Goal: Task Accomplishment & Management: Complete application form

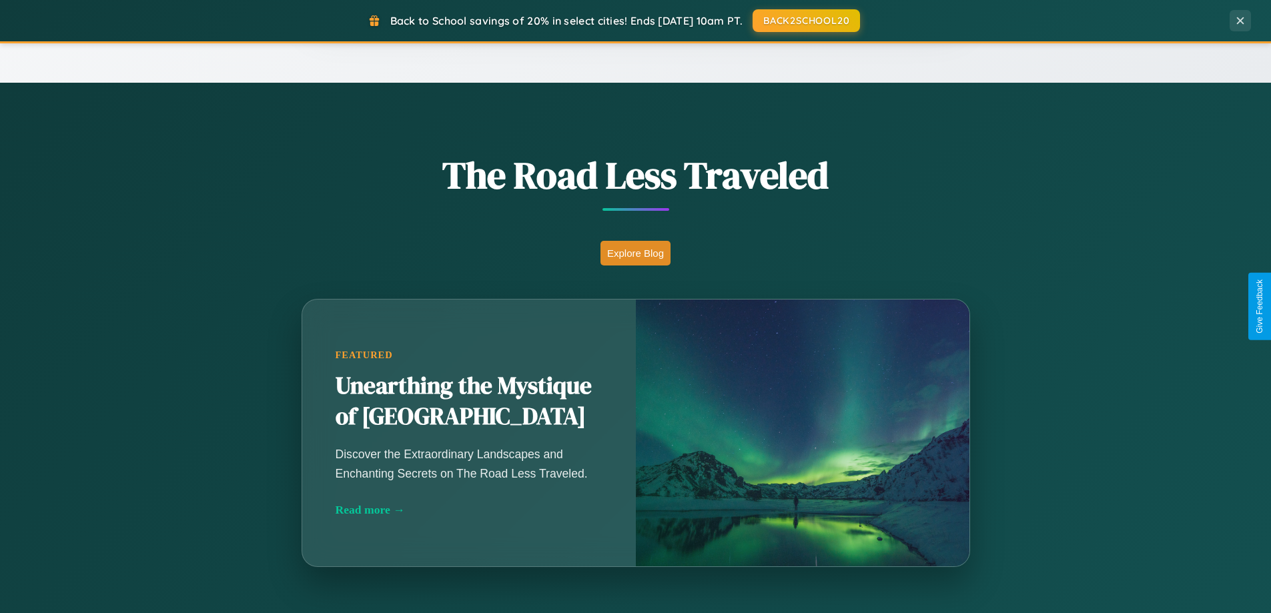
scroll to position [2567, 0]
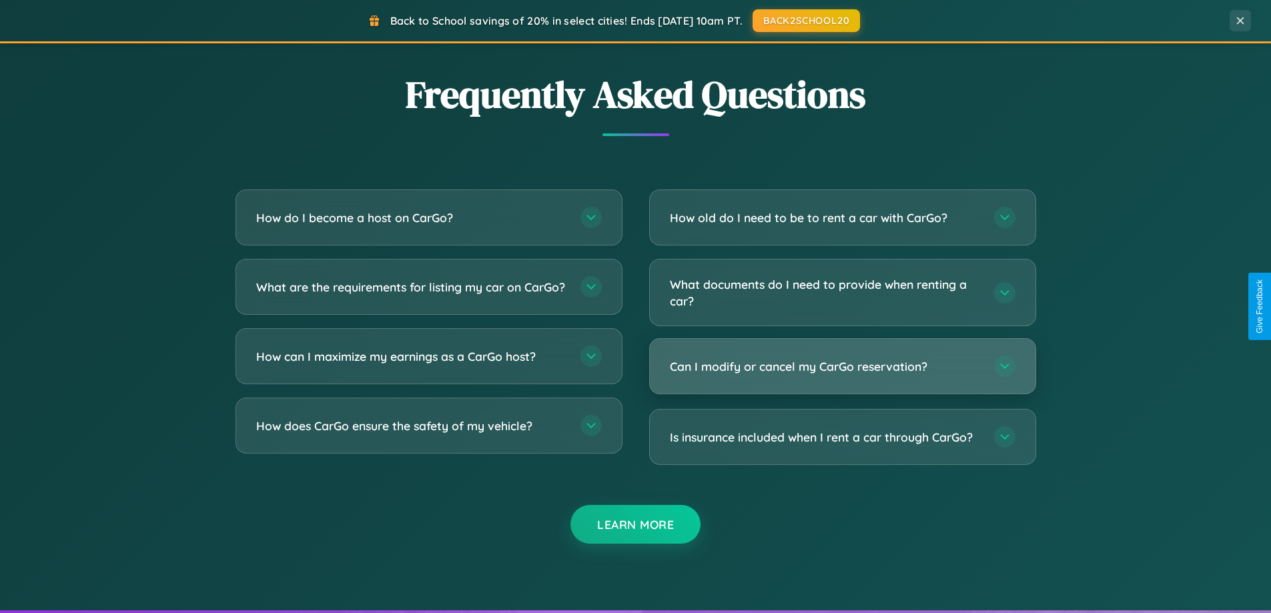
click at [842, 366] on h3 "Can I modify or cancel my CarGo reservation?" at bounding box center [825, 366] width 311 height 17
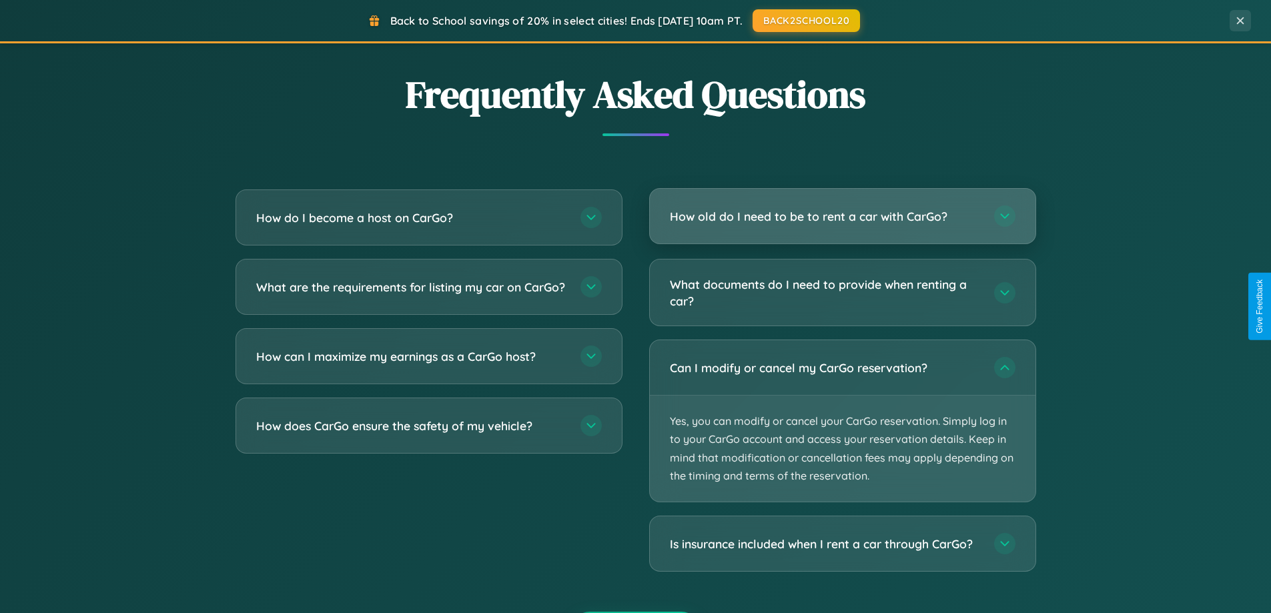
click at [842, 217] on h3 "How old do I need to be to rent a car with CarGo?" at bounding box center [825, 216] width 311 height 17
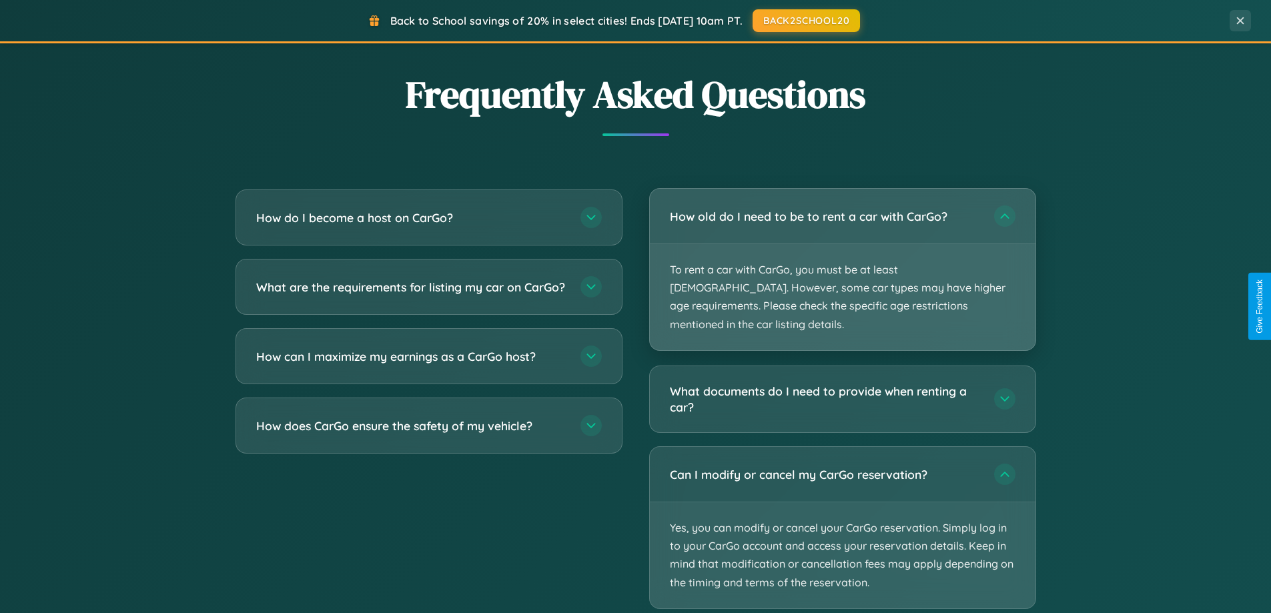
click at [842, 260] on p "To rent a car with CarGo, you must be at least [DEMOGRAPHIC_DATA]. However, som…" at bounding box center [843, 297] width 386 height 106
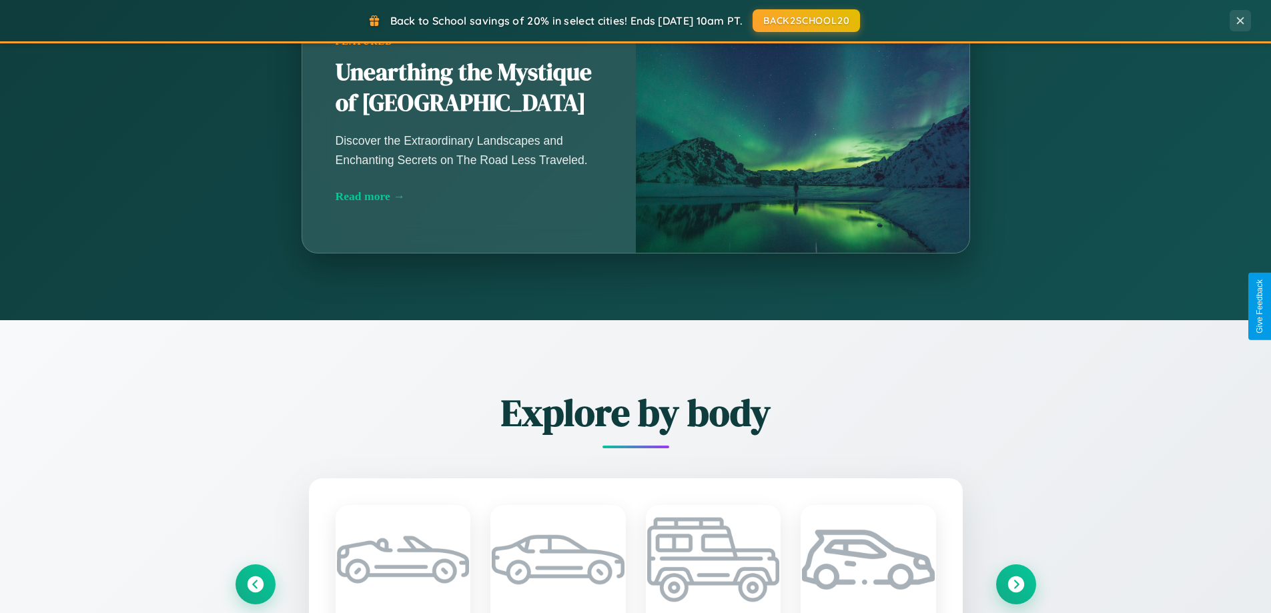
scroll to position [918, 0]
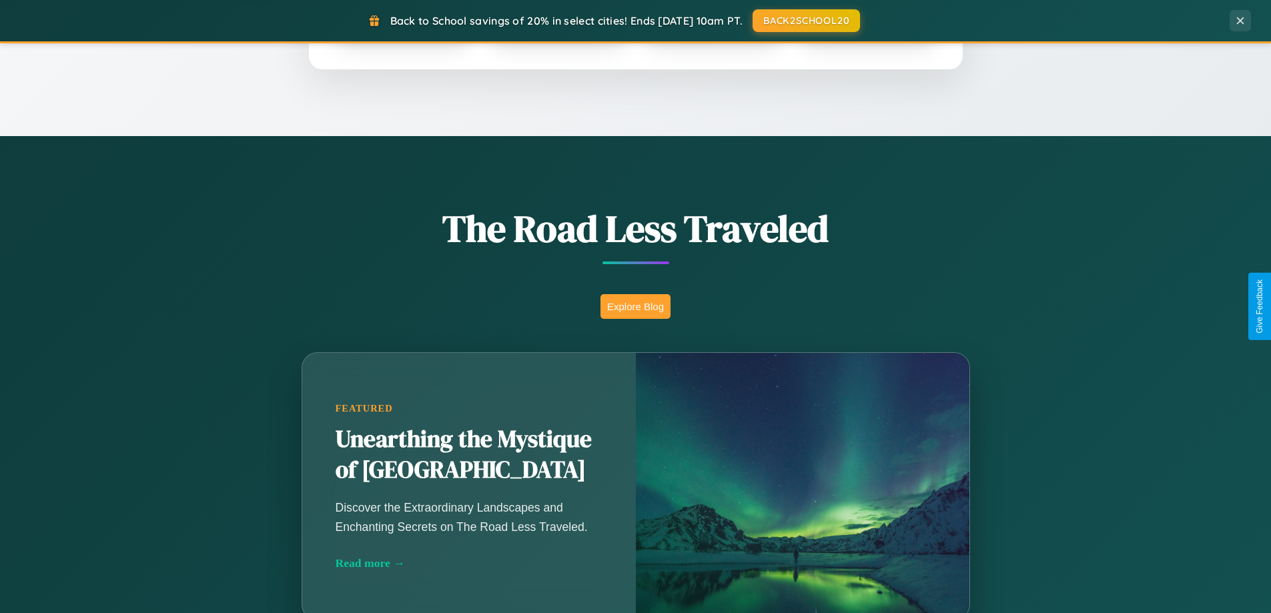
click at [635, 306] on button "Explore Blog" at bounding box center [635, 306] width 70 height 25
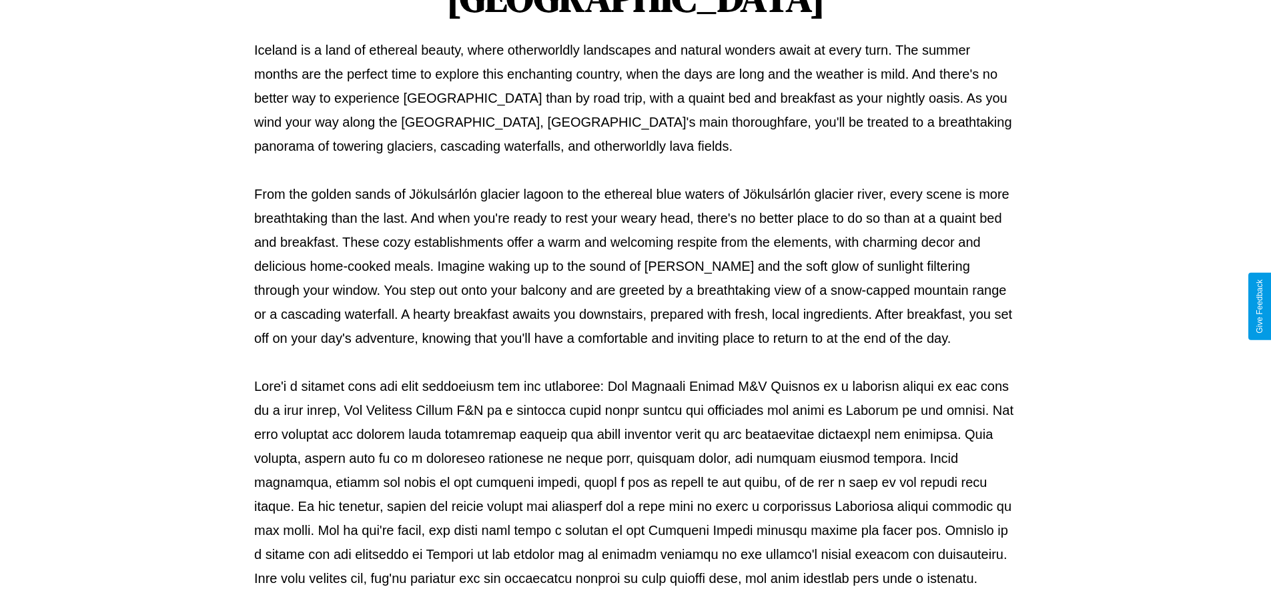
scroll to position [432, 0]
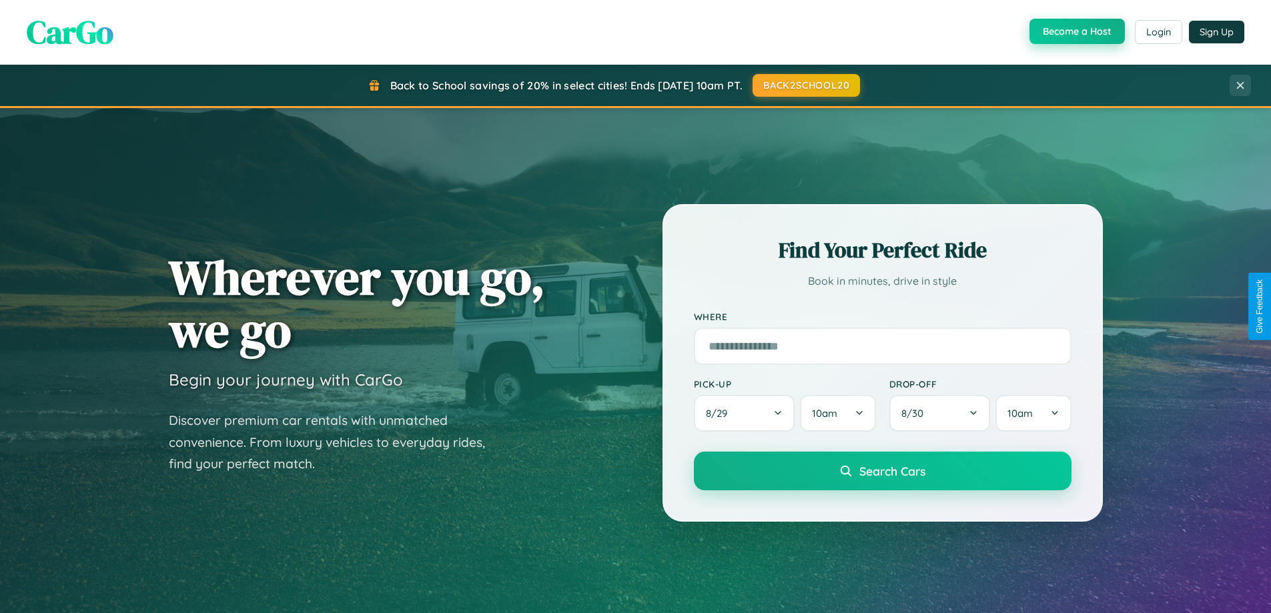
click at [1076, 31] on button "Become a Host" at bounding box center [1077, 31] width 95 height 25
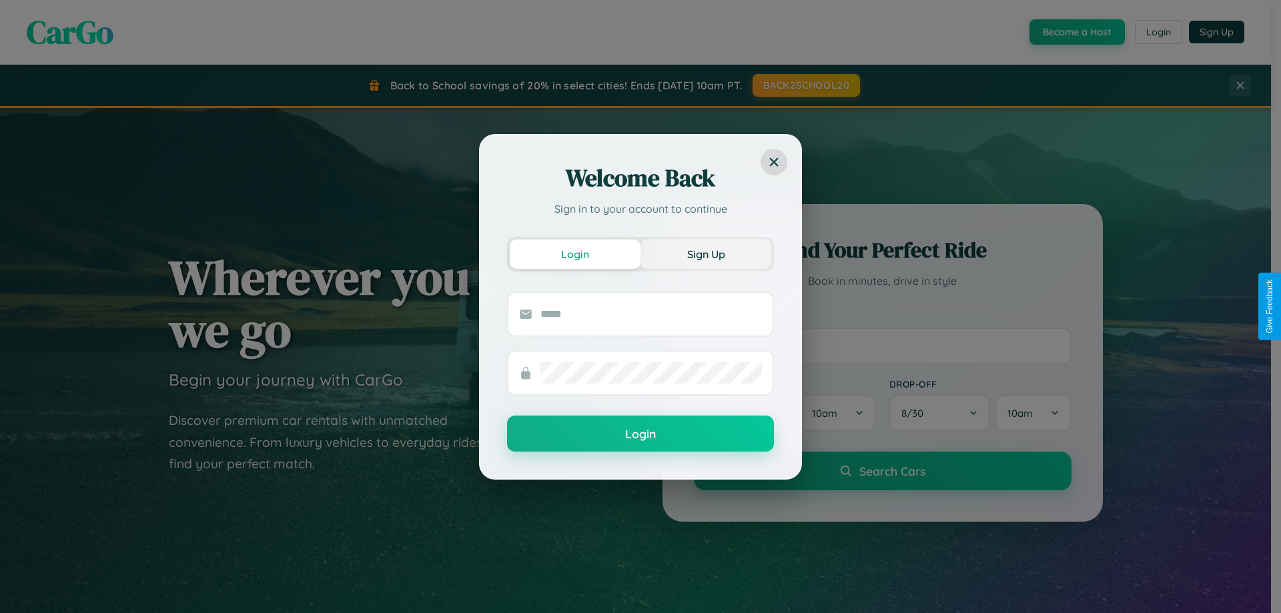
click at [706, 254] on button "Sign Up" at bounding box center [706, 254] width 131 height 29
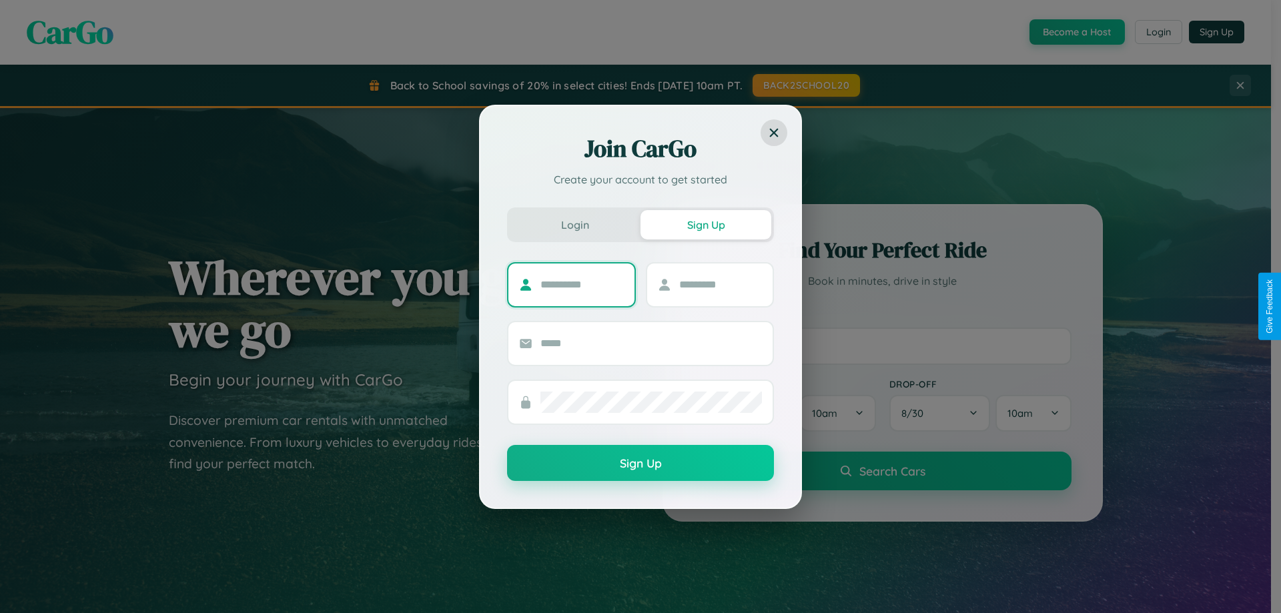
click at [582, 284] on input "text" at bounding box center [581, 284] width 83 height 21
type input "*******"
click at [720, 284] on input "text" at bounding box center [720, 284] width 83 height 21
type input "***"
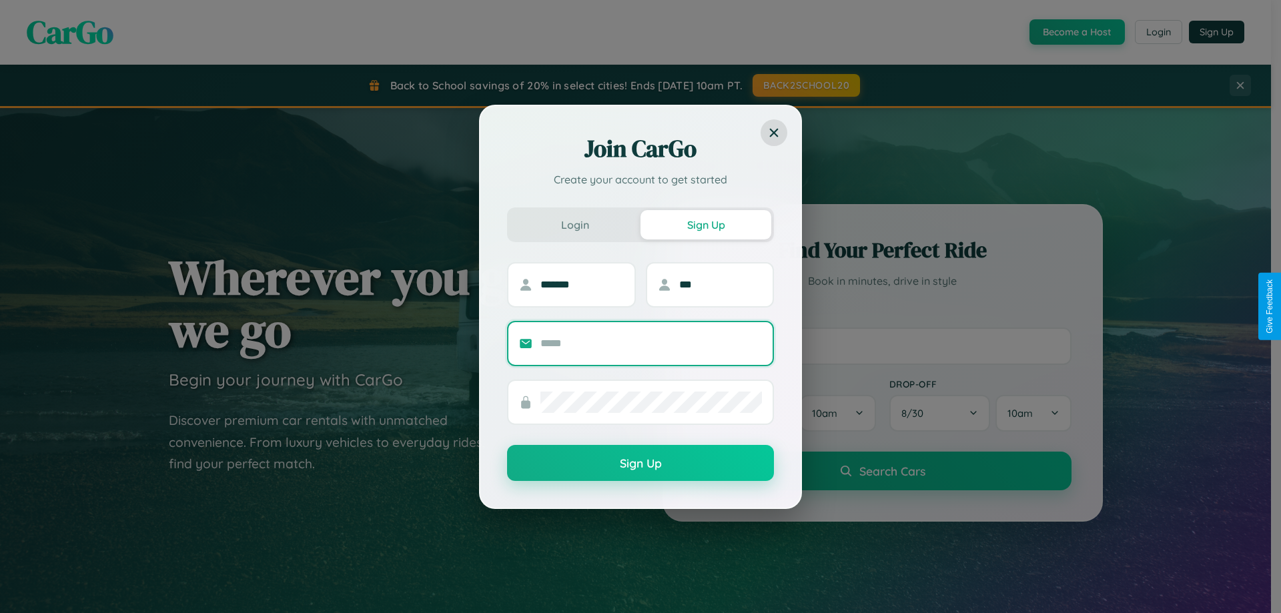
click at [651, 343] on input "text" at bounding box center [651, 343] width 222 height 21
type input "**********"
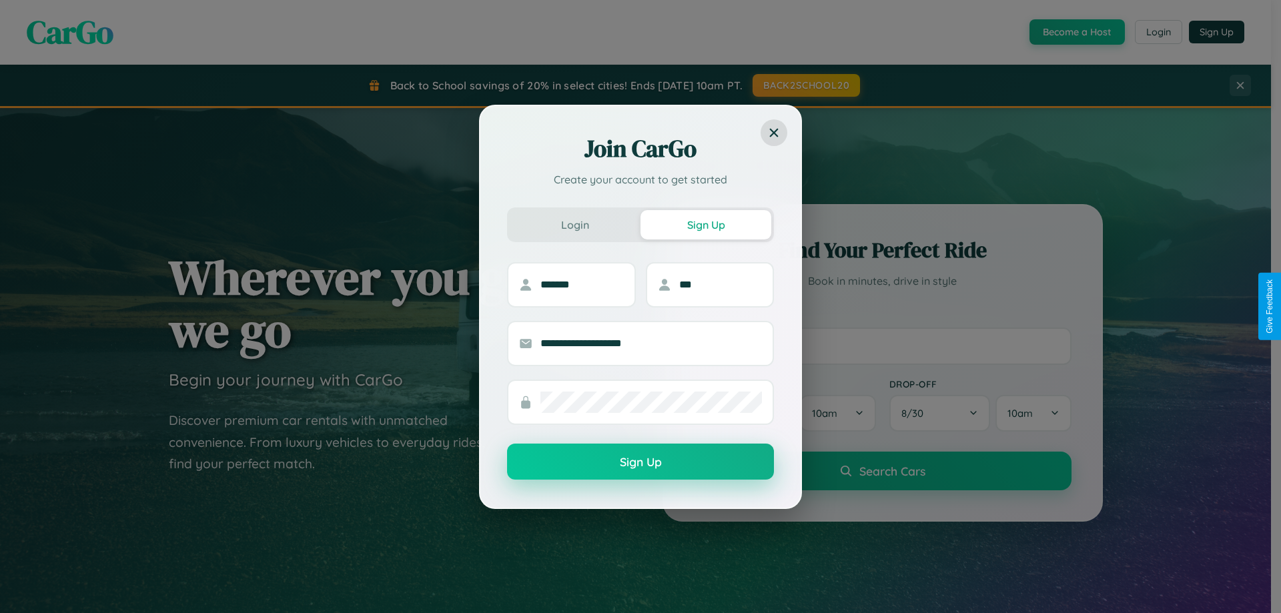
click at [641, 462] on button "Sign Up" at bounding box center [640, 462] width 267 height 36
